Goal: Task Accomplishment & Management: Manage account settings

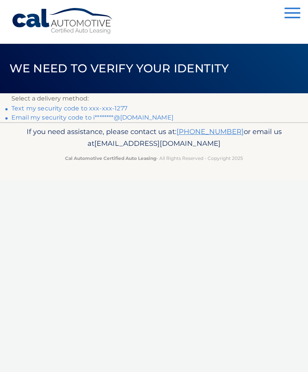
click at [25, 130] on p "If you need assistance, please contact us at: 609-807-3200 or email us at Custo…" at bounding box center [153, 138] width 285 height 24
click at [26, 118] on link "Email my security code to i********@yahoo.com" at bounding box center [92, 117] width 162 height 7
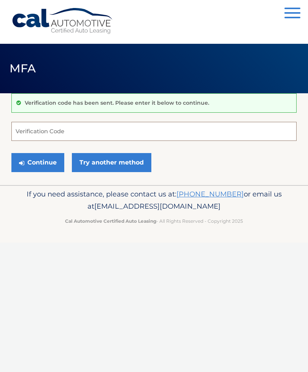
click at [179, 133] on input "Verification Code" at bounding box center [153, 131] width 285 height 19
click at [145, 133] on input "913" at bounding box center [153, 131] width 285 height 19
type input "913081"
click at [40, 163] on button "Continue" at bounding box center [37, 162] width 53 height 19
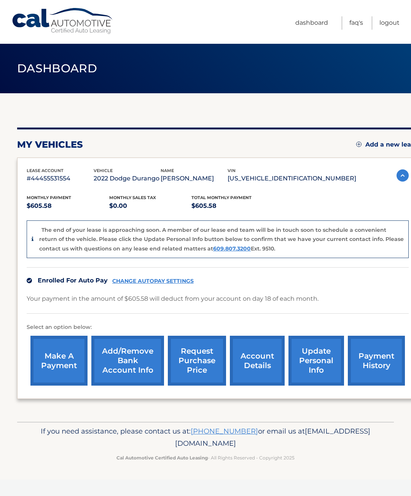
click at [123, 368] on link "Add/Remove bank account info" at bounding box center [127, 361] width 73 height 50
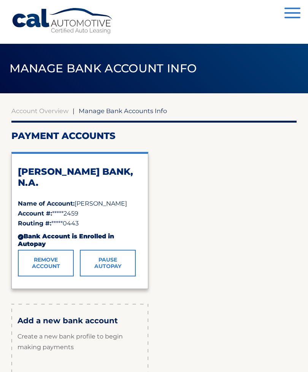
click at [19, 236] on div "✓" at bounding box center [21, 237] width 6 height 6
click at [99, 262] on link "Pause AutoPay" at bounding box center [108, 263] width 56 height 27
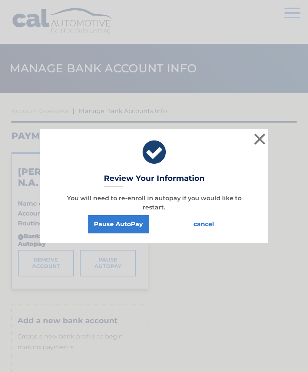
click at [100, 222] on button "Pause AutoPay" at bounding box center [118, 224] width 61 height 18
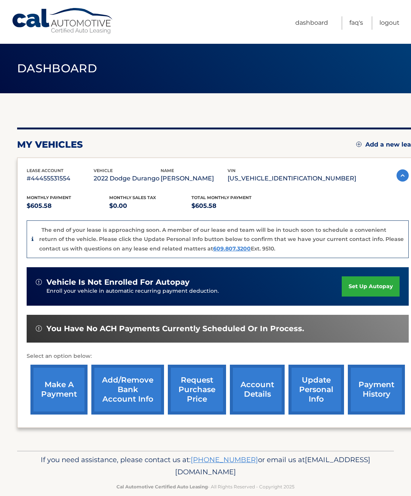
click at [123, 399] on link "Add/Remove bank account info" at bounding box center [127, 390] width 73 height 50
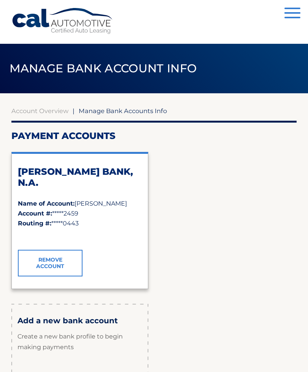
click at [47, 261] on link "Remove Account" at bounding box center [50, 263] width 65 height 27
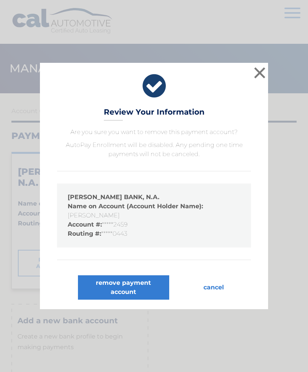
click at [97, 288] on button "remove payment account" at bounding box center [123, 287] width 91 height 24
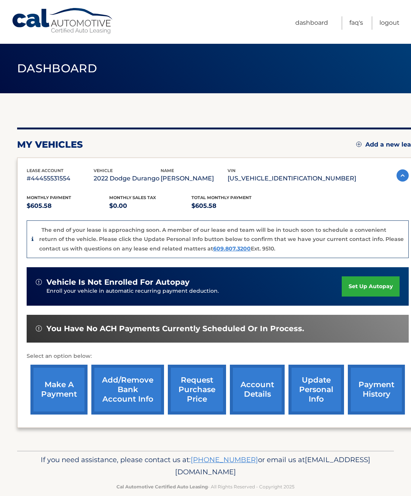
scroll to position [21, 0]
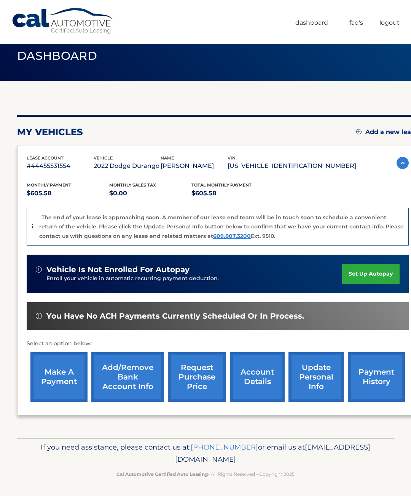
click at [124, 373] on link "Add/Remove bank account info" at bounding box center [127, 377] width 73 height 50
click at [374, 383] on link "payment history" at bounding box center [376, 377] width 57 height 50
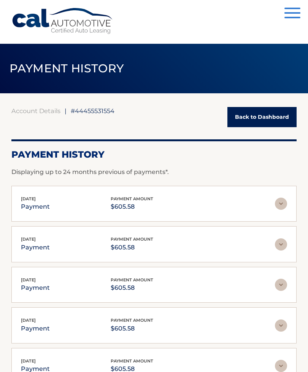
click at [271, 126] on link "Back to Dashboard" at bounding box center [262, 117] width 69 height 20
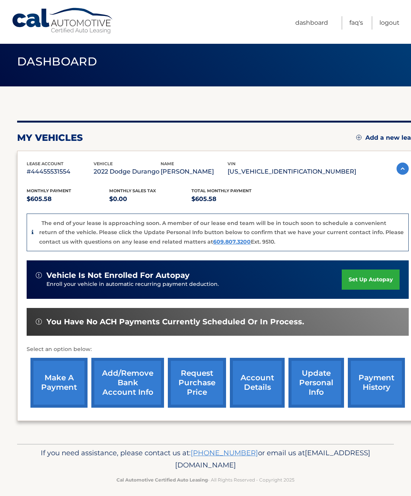
scroll to position [6, 0]
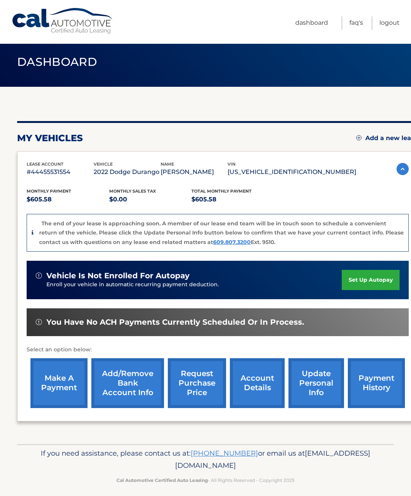
click at [205, 389] on link "request purchase price" at bounding box center [197, 383] width 58 height 50
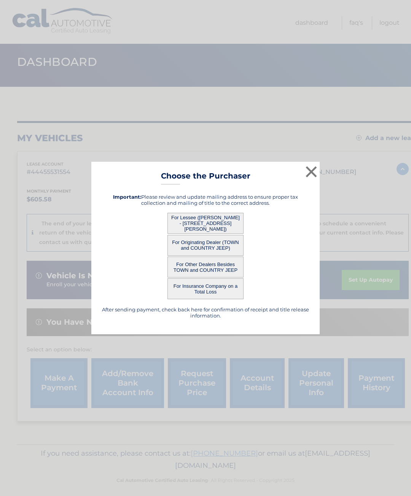
click at [314, 173] on button "×" at bounding box center [311, 171] width 15 height 15
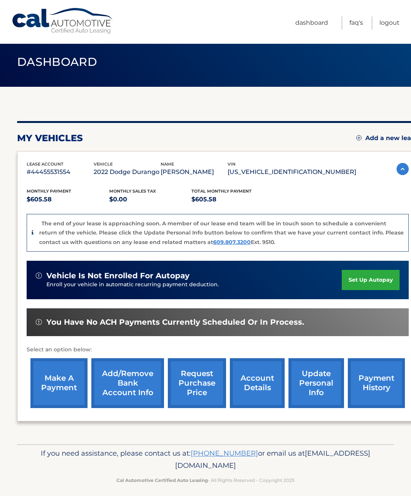
click at [318, 392] on link "update personal info" at bounding box center [317, 383] width 56 height 50
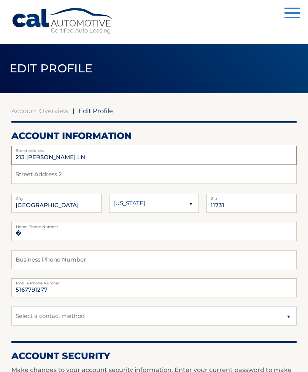
click at [21, 153] on input "213 [PERSON_NAME] LN" at bounding box center [153, 155] width 285 height 19
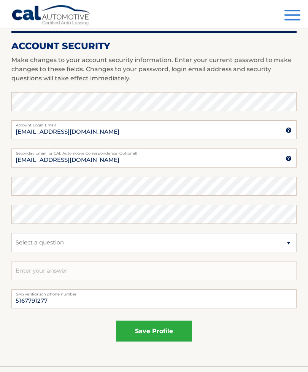
scroll to position [336, 0]
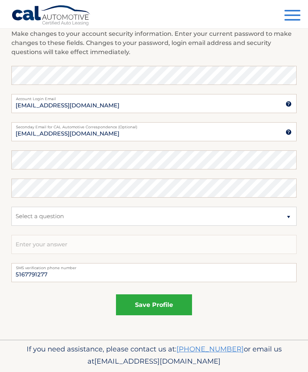
type input "23 WENDY LN"
click at [176, 305] on button "save profile" at bounding box center [154, 304] width 76 height 21
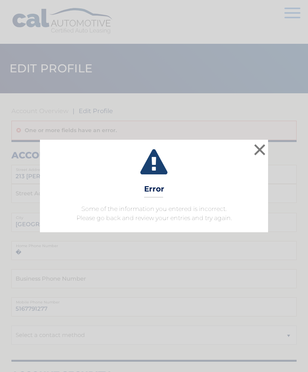
click at [260, 150] on button "×" at bounding box center [259, 149] width 15 height 15
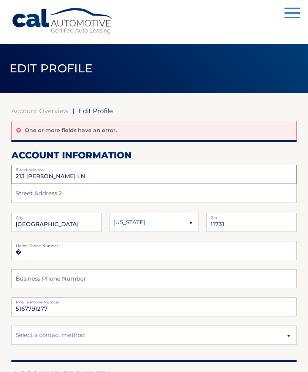
click at [24, 175] on input "213 [PERSON_NAME] LN" at bounding box center [153, 174] width 285 height 19
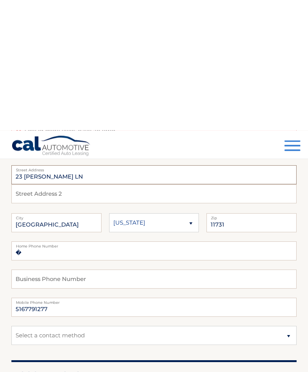
scroll to position [131, 0]
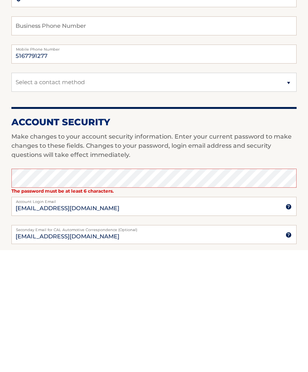
type input "23 [PERSON_NAME] LN"
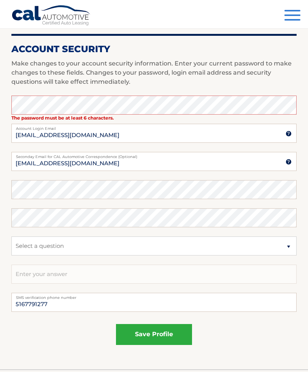
scroll to position [346, 0]
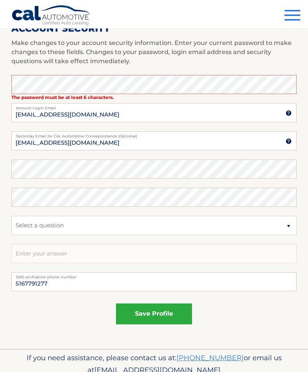
click at [179, 314] on button "save profile" at bounding box center [154, 313] width 76 height 21
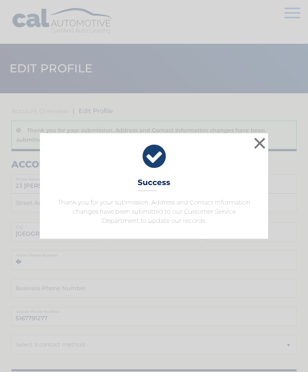
click at [261, 146] on button "×" at bounding box center [259, 143] width 15 height 15
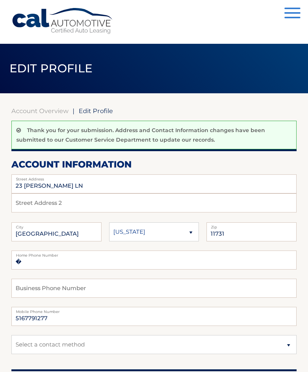
click at [294, 14] on button "Menu" at bounding box center [293, 14] width 16 height 13
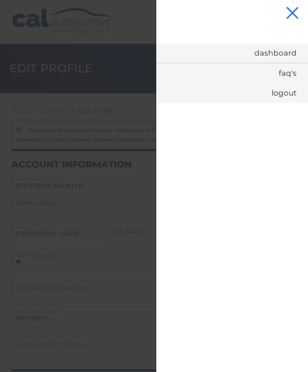
click at [284, 97] on link "Logout" at bounding box center [232, 93] width 152 height 20
